Goal: Find specific page/section: Find specific page/section

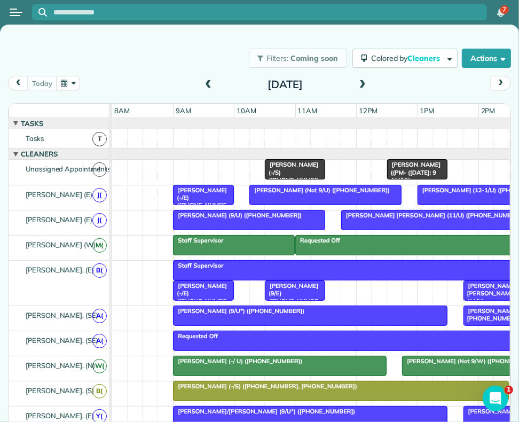
click at [18, 7] on button "Open menu" at bounding box center [16, 12] width 13 height 12
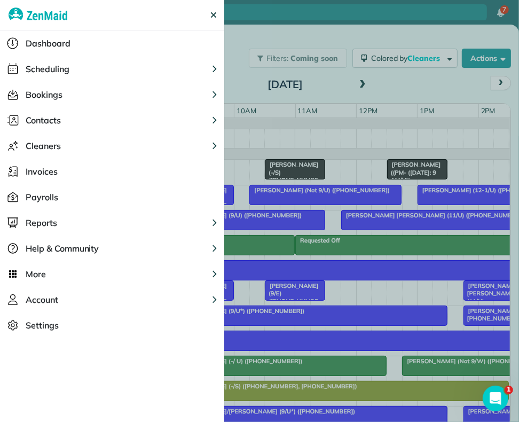
click at [59, 120] on span "Contacts" at bounding box center [43, 120] width 35 height 13
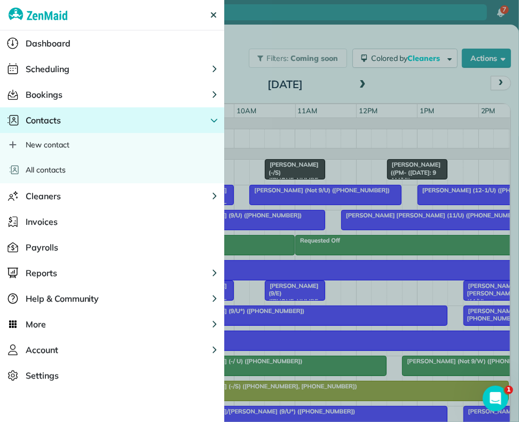
click at [51, 165] on span "All contacts" at bounding box center [46, 170] width 40 height 11
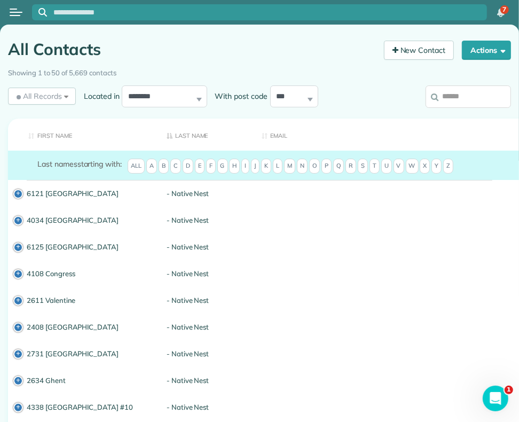
click at [471, 105] on input "search" at bounding box center [469, 97] width 86 height 22
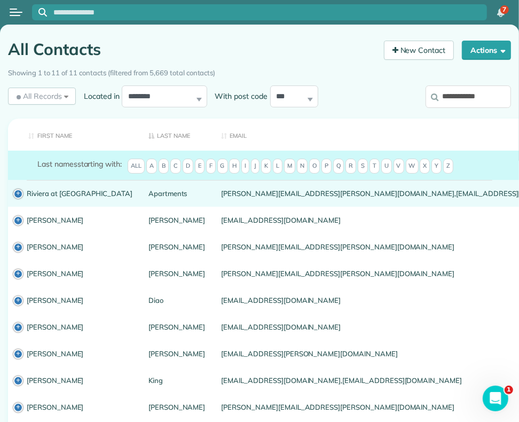
type input "**********"
click at [75, 193] on link "Riviera at West Village" at bounding box center [80, 193] width 106 height 7
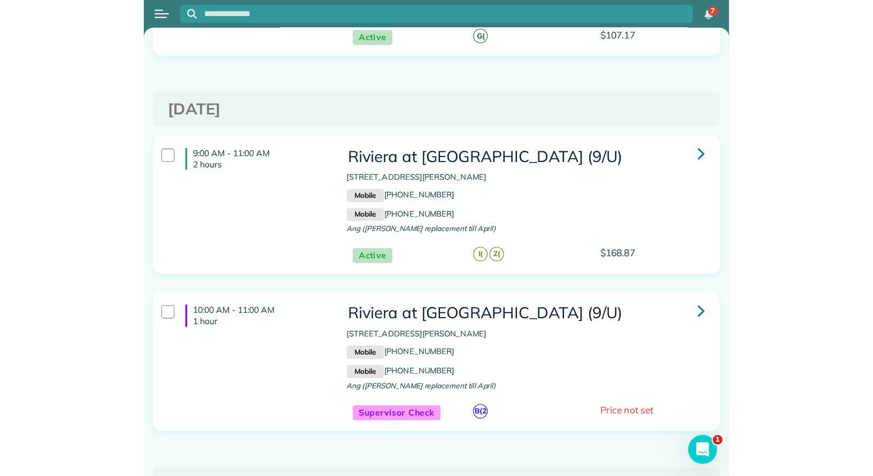
scroll to position [208, 0]
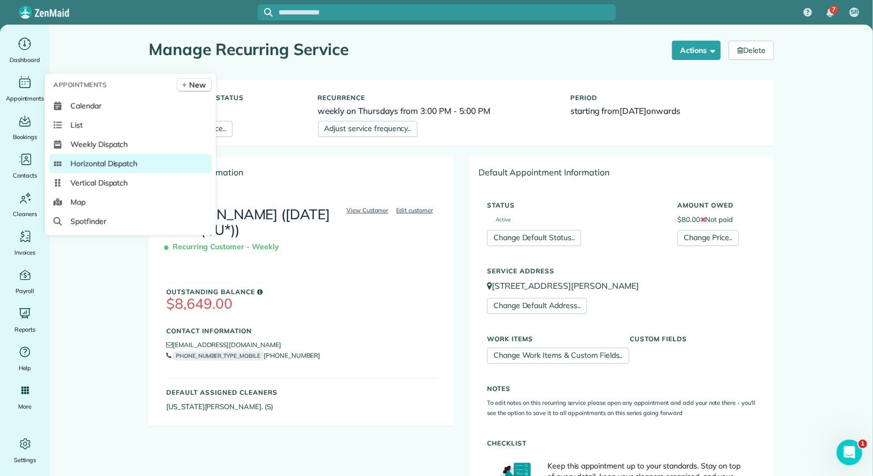
click at [107, 162] on span "Horizontal Dispatch" at bounding box center [104, 163] width 67 height 11
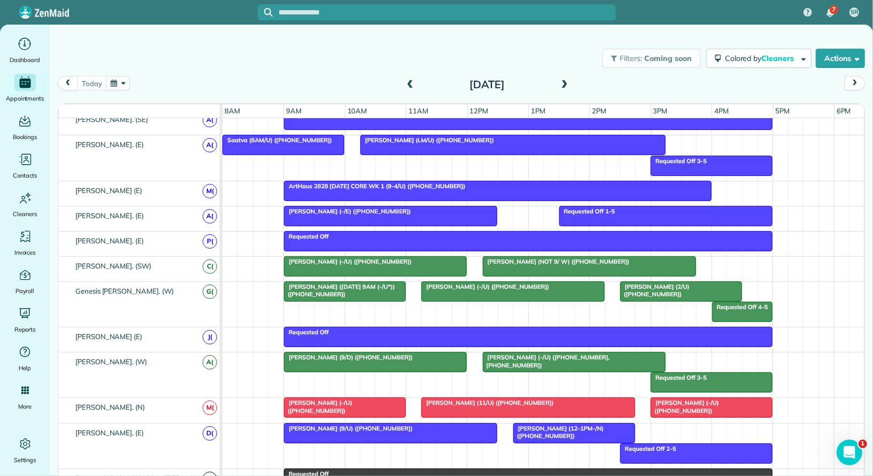
scroll to position [348, 0]
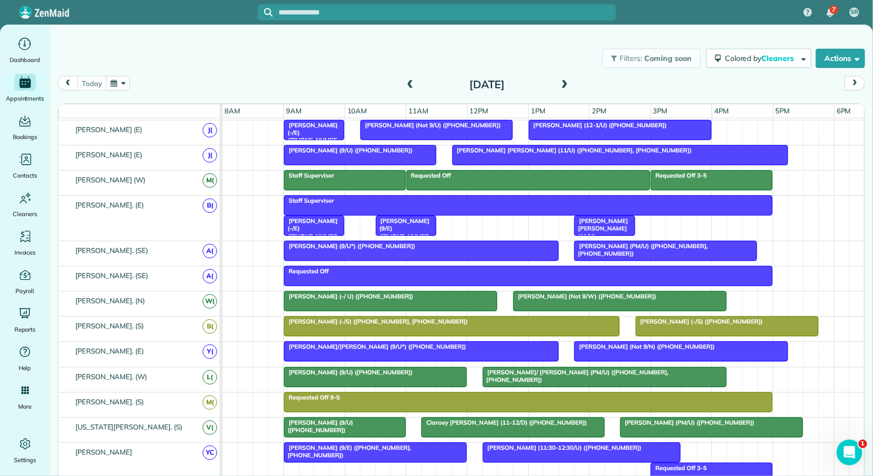
click at [568, 91] on span at bounding box center [564, 85] width 12 height 16
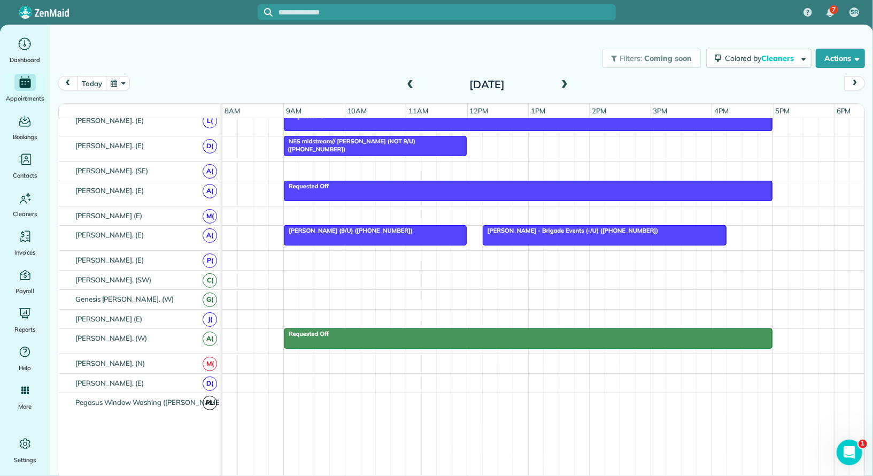
scroll to position [470, 0]
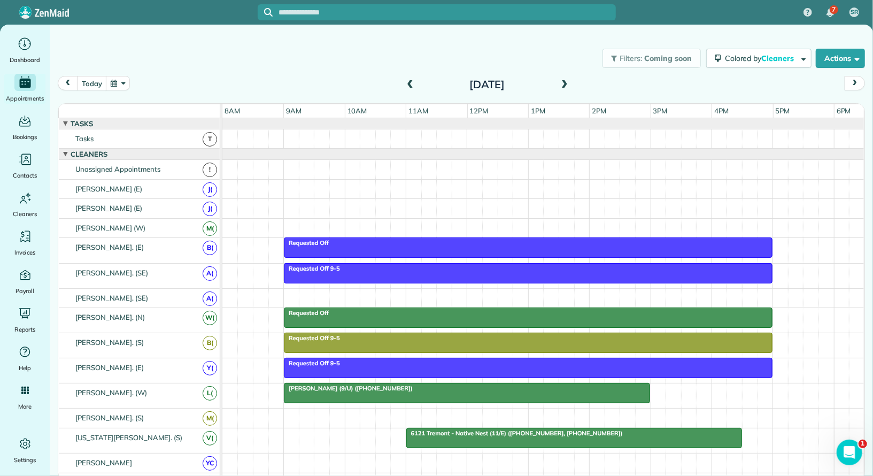
click at [567, 86] on span at bounding box center [564, 85] width 12 height 10
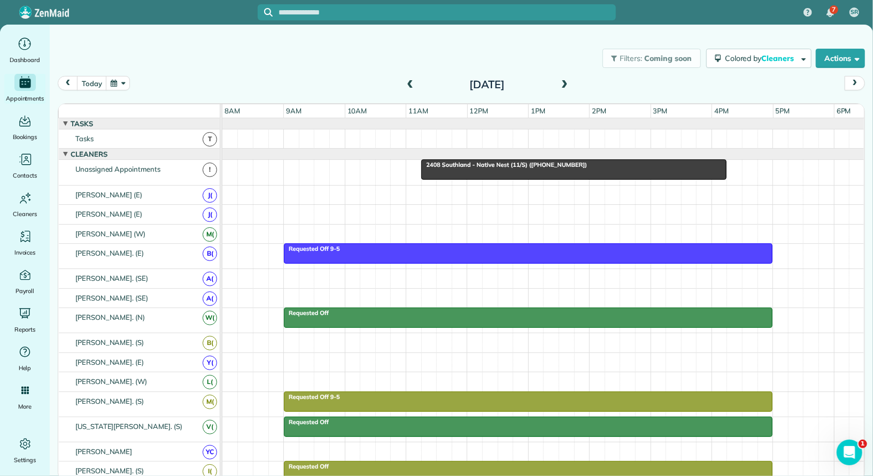
click at [409, 89] on span at bounding box center [410, 85] width 12 height 10
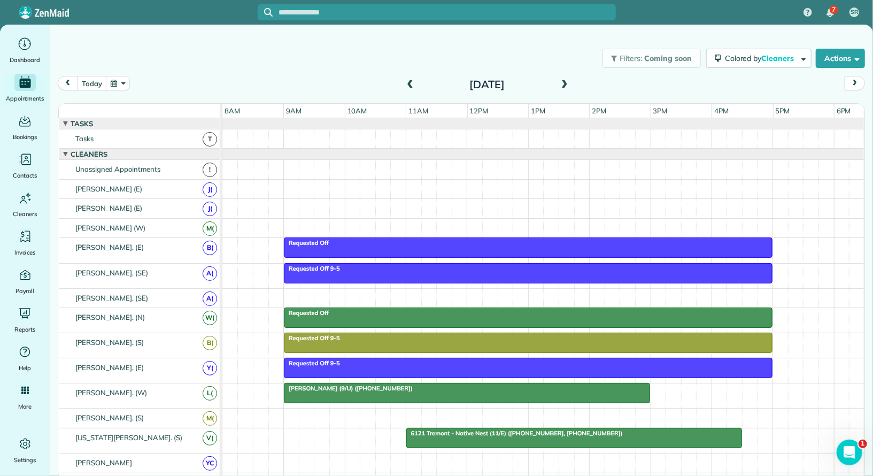
click at [565, 86] on span at bounding box center [564, 85] width 12 height 10
